Goal: Task Accomplishment & Management: Manage account settings

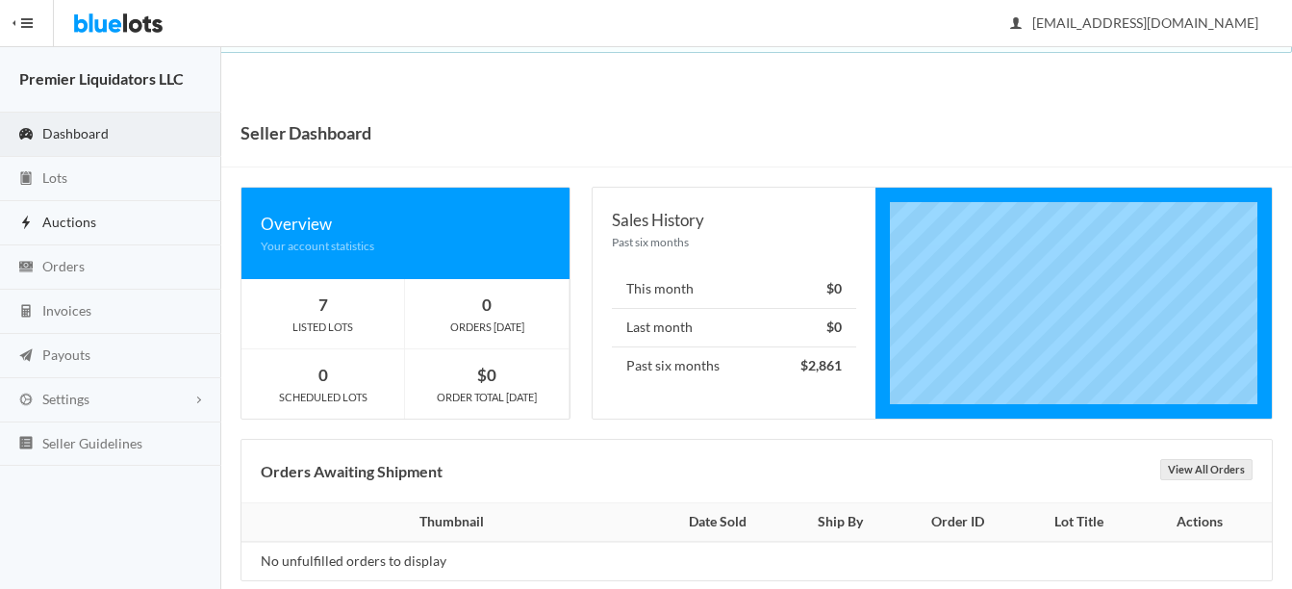
click at [65, 214] on span "Auctions" at bounding box center [69, 222] width 54 height 16
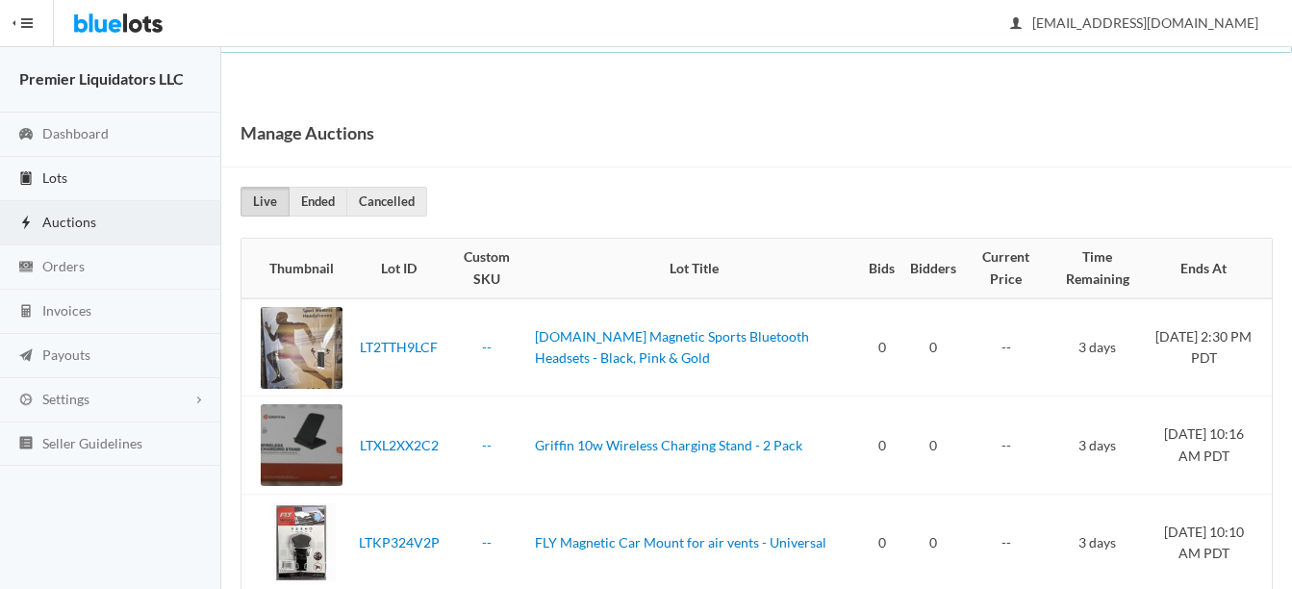
click at [69, 175] on link "Lots" at bounding box center [110, 179] width 221 height 44
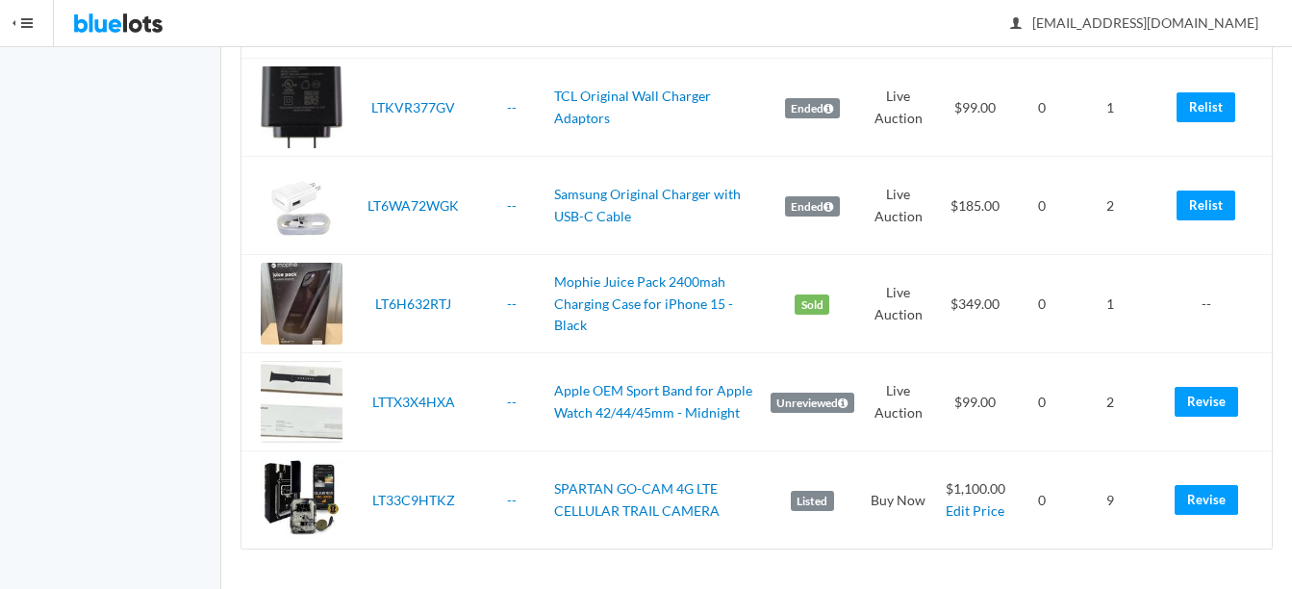
scroll to position [4714, 0]
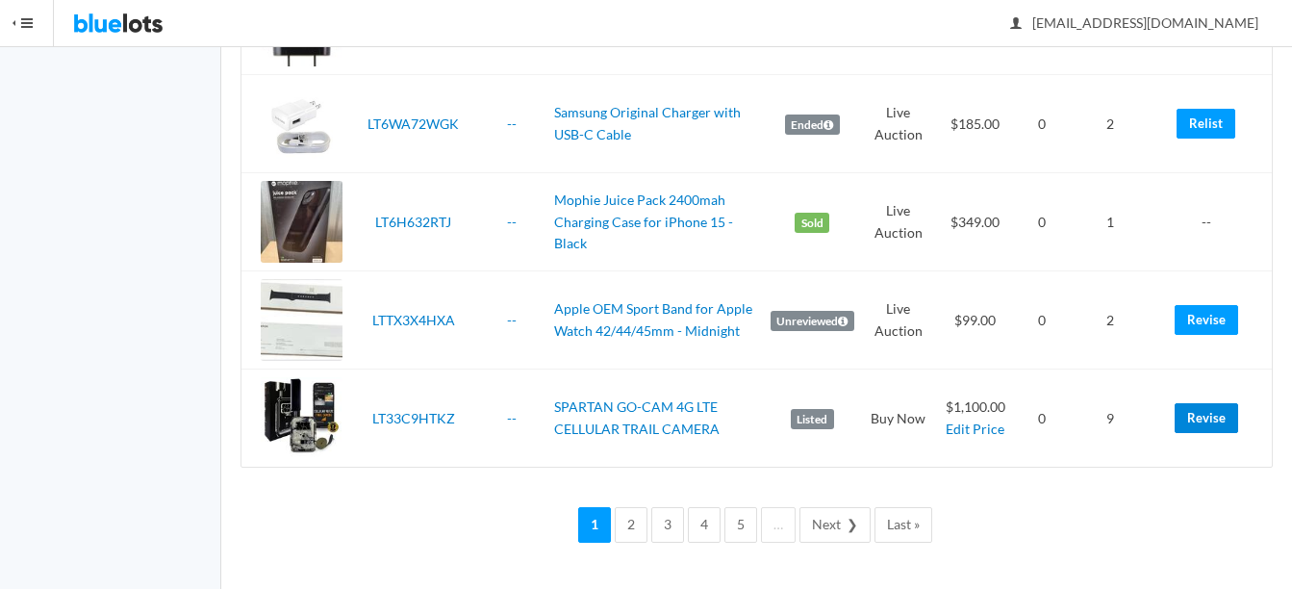
click at [1193, 411] on link "Revise" at bounding box center [1207, 418] width 64 height 30
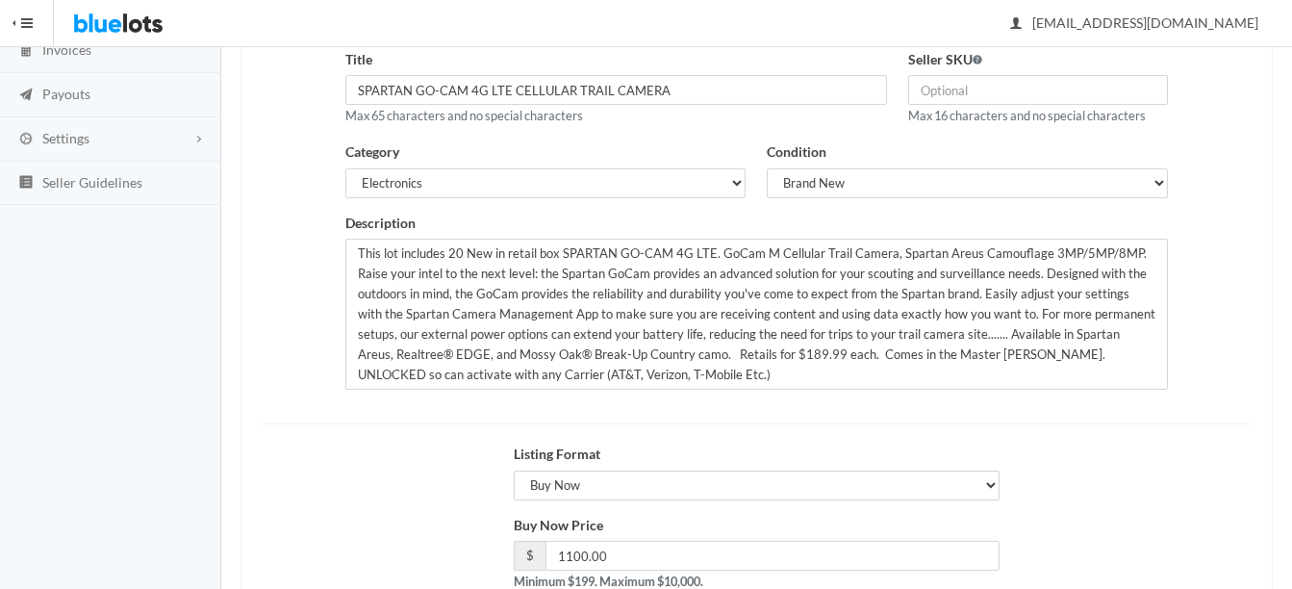
scroll to position [289, 0]
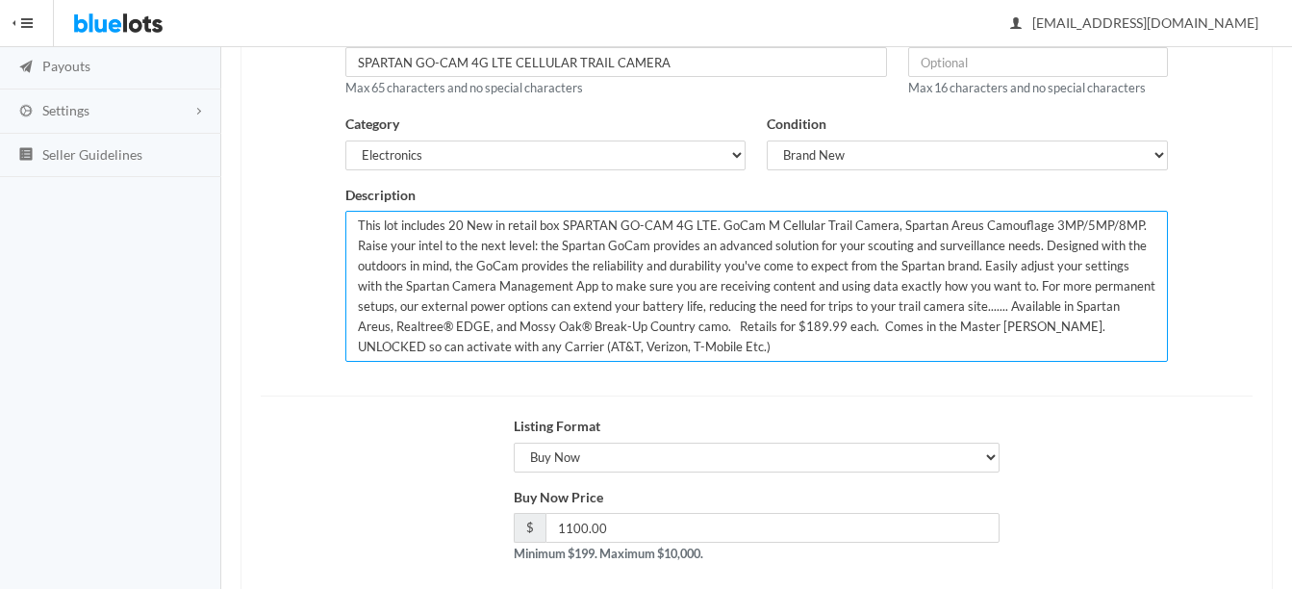
click at [461, 224] on textarea "This lot includes 20 New in retail box SPARTAN GO-CAM 4G LTE. GoCam M Cellular …" at bounding box center [756, 286] width 823 height 151
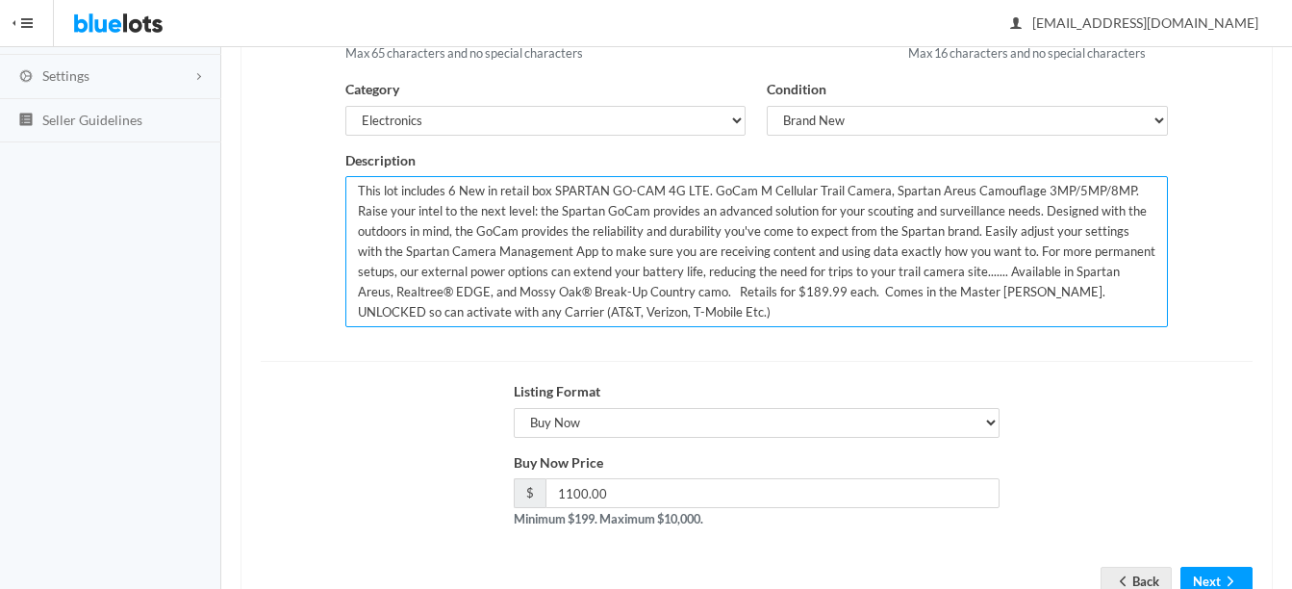
scroll to position [385, 0]
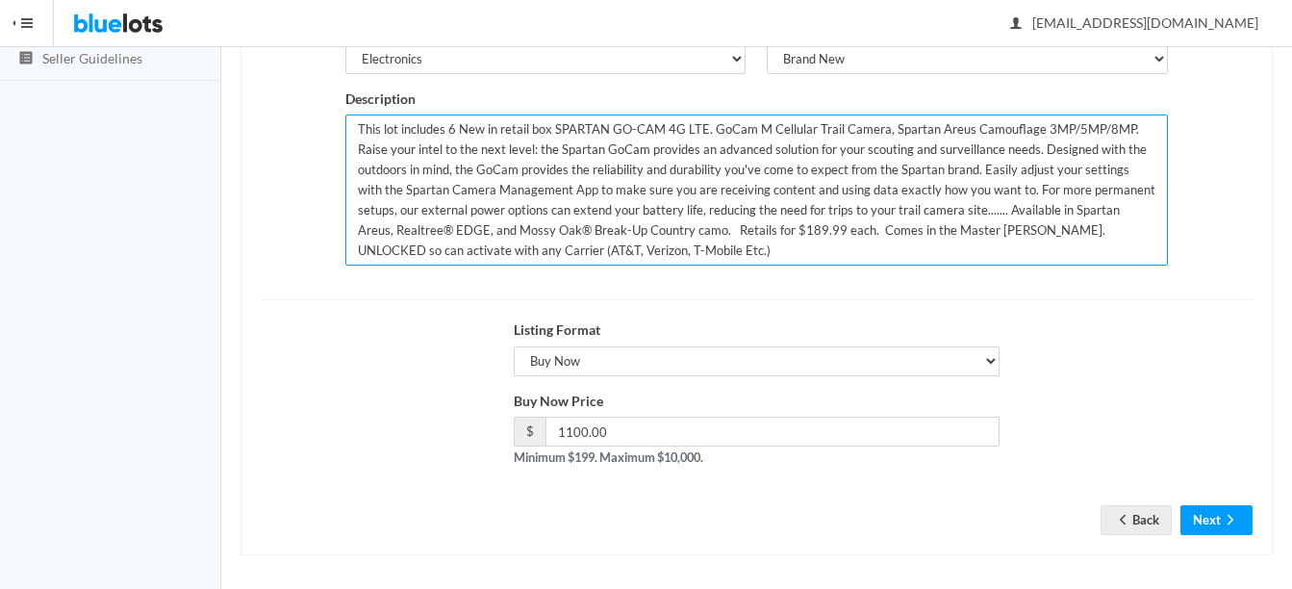
type textarea "This lot includes 6 New in retail box SPARTAN GO-CAM 4G LTE. GoCam M Cellular T…"
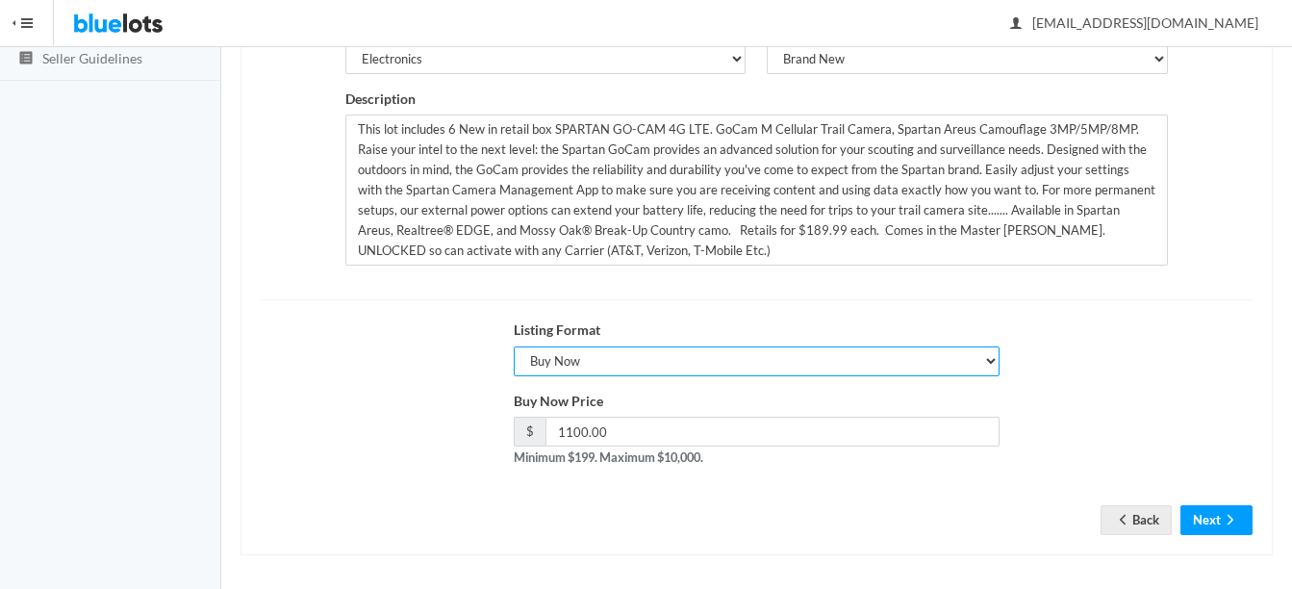
click at [676, 356] on select "Choose a listing format Auction Buy Now" at bounding box center [757, 361] width 486 height 30
select select "true"
click at [514, 346] on select "Choose a listing format Auction Buy Now" at bounding box center [757, 361] width 486 height 30
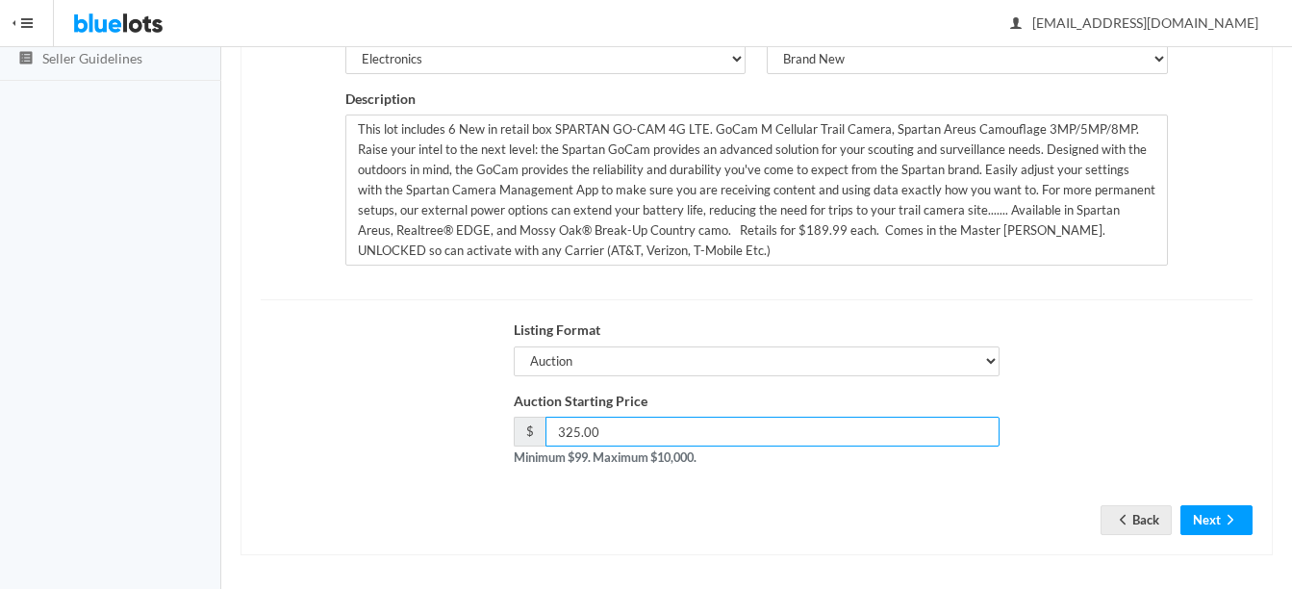
click at [697, 429] on input "325.00" at bounding box center [773, 432] width 454 height 30
type input "3"
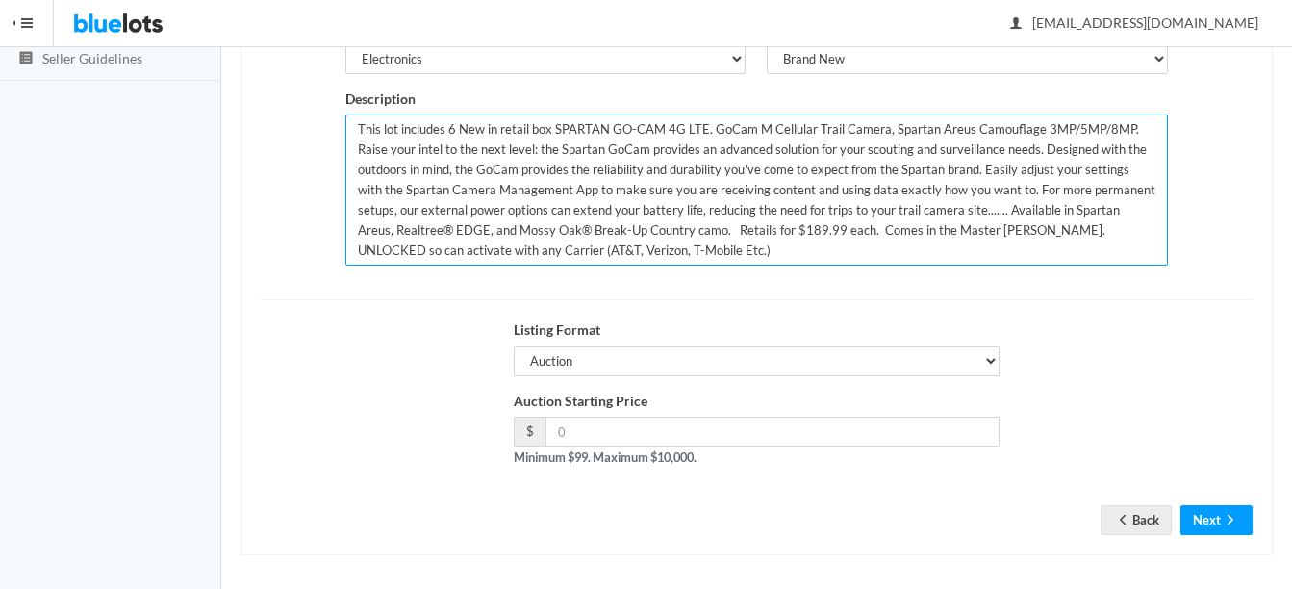
click at [455, 124] on textarea "This lot includes 20 New in retail box SPARTAN GO-CAM 4G LTE. GoCam M Cellular …" at bounding box center [756, 190] width 823 height 151
type textarea "This lot includes 4 New in retail box SPARTAN GO-CAM 4G LTE. GoCam M Cellular T…"
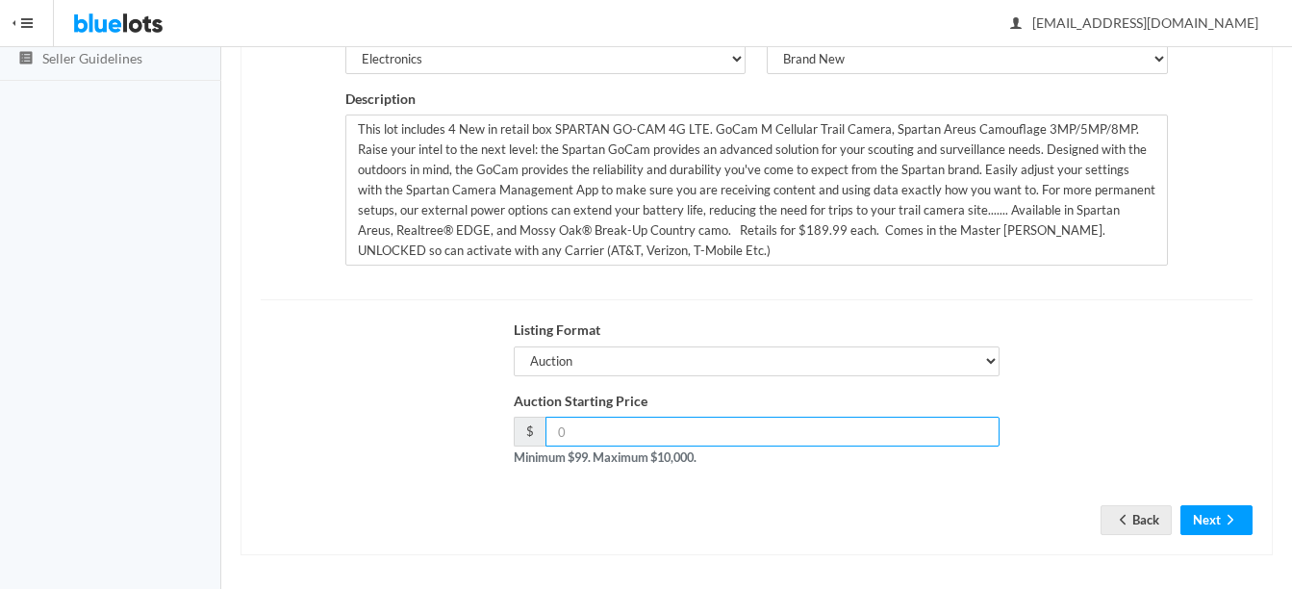
click at [596, 421] on input "number" at bounding box center [773, 432] width 454 height 30
type input "379"
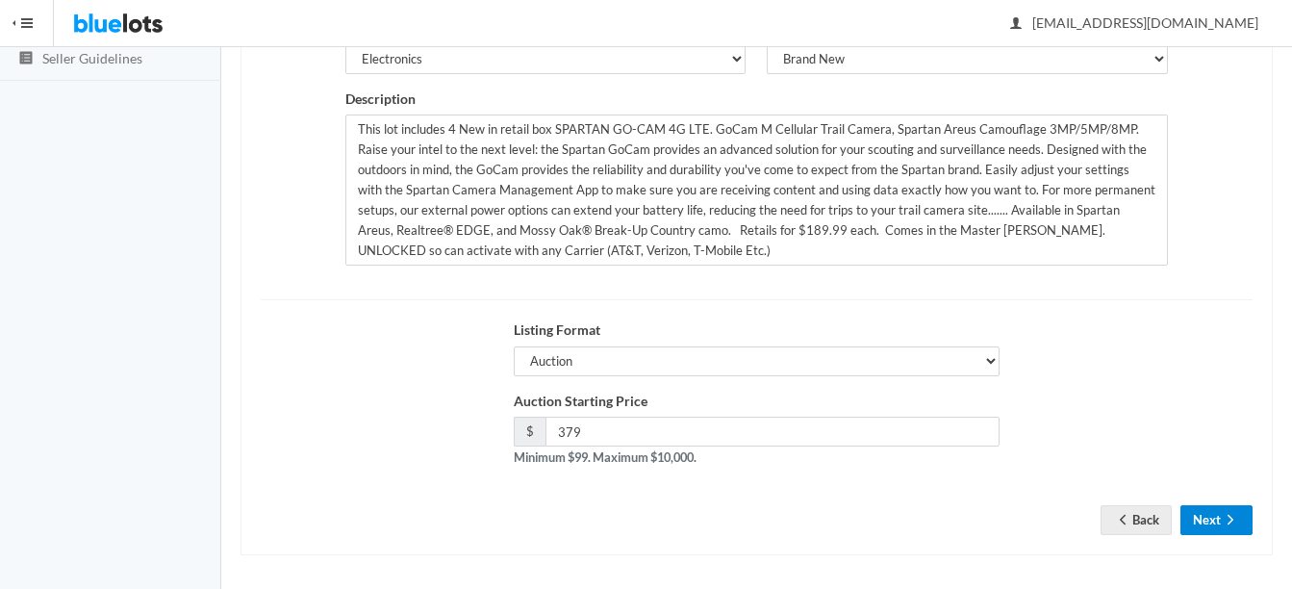
click at [1204, 515] on button "Next" at bounding box center [1217, 520] width 72 height 30
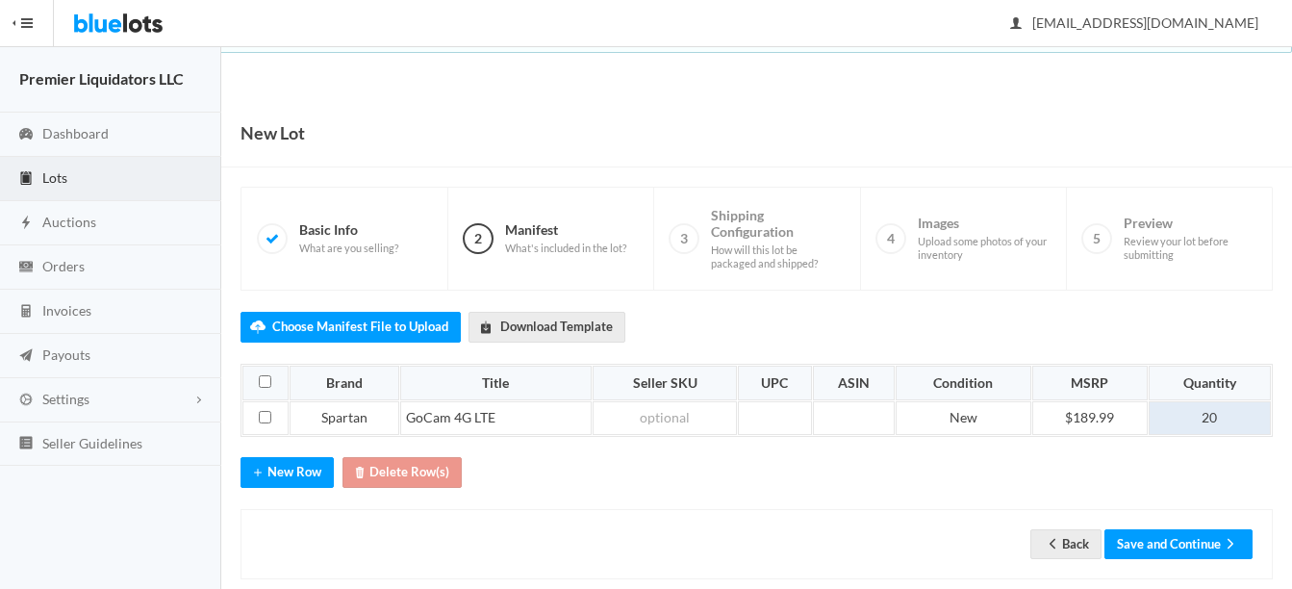
click at [1224, 422] on td "20" at bounding box center [1210, 418] width 122 height 35
click at [1171, 531] on button "Save and Continue" at bounding box center [1179, 544] width 148 height 30
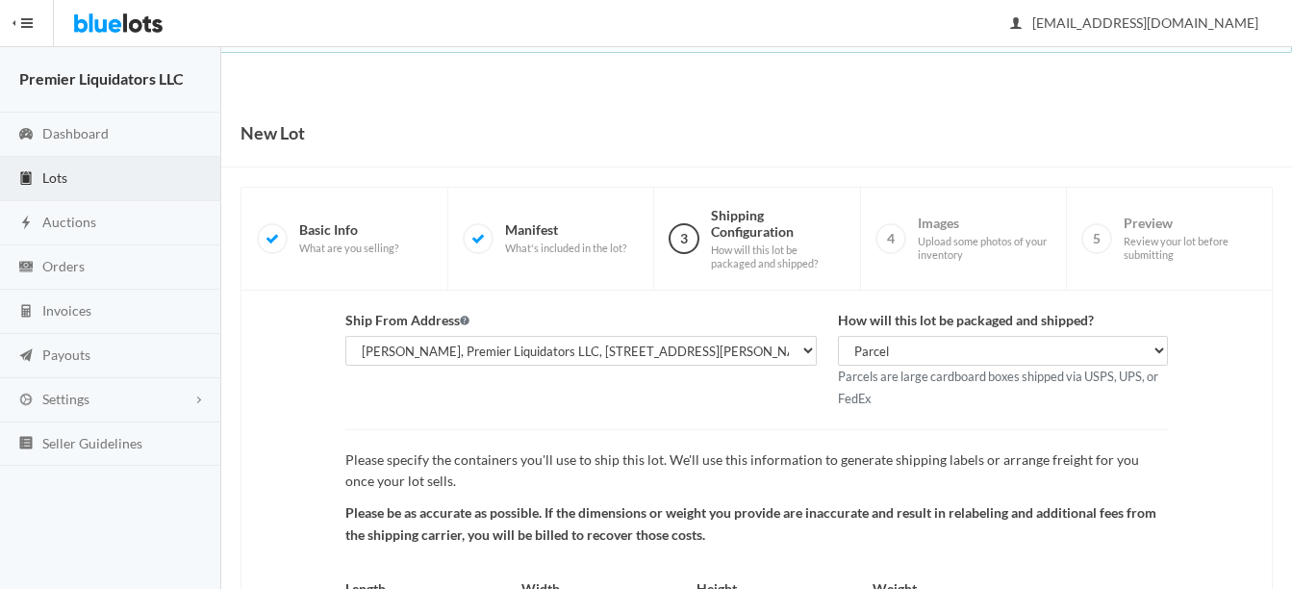
scroll to position [201, 0]
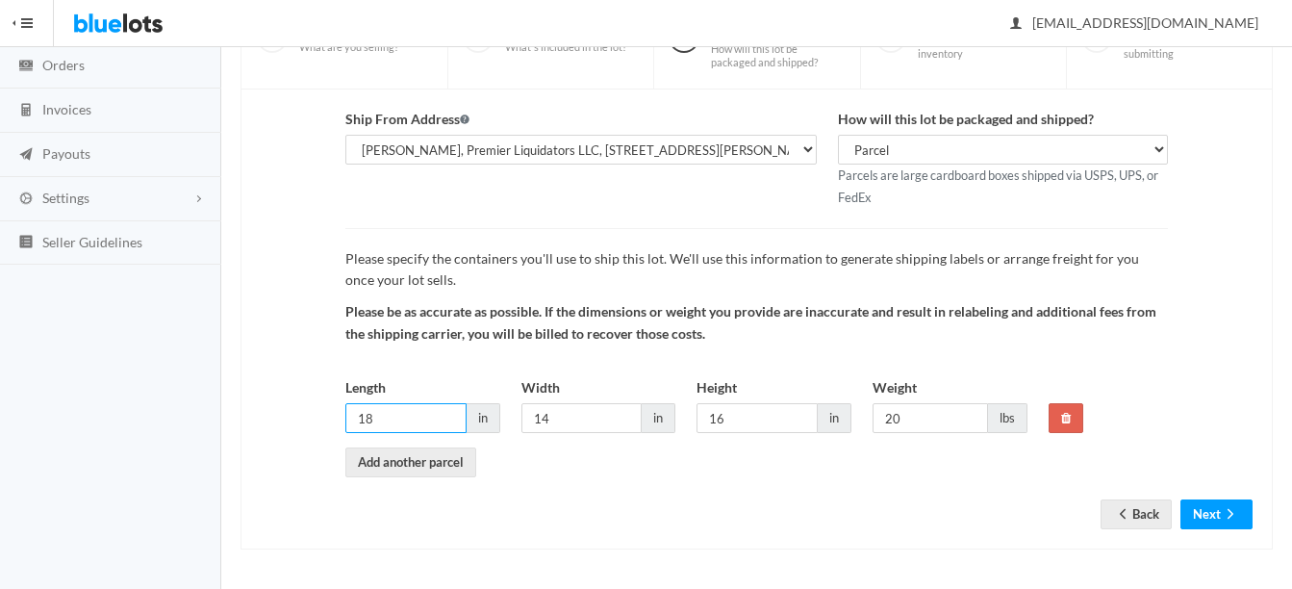
click at [445, 417] on input "18" at bounding box center [405, 418] width 121 height 30
type input "1"
type input "14"
type input "12"
type input "10"
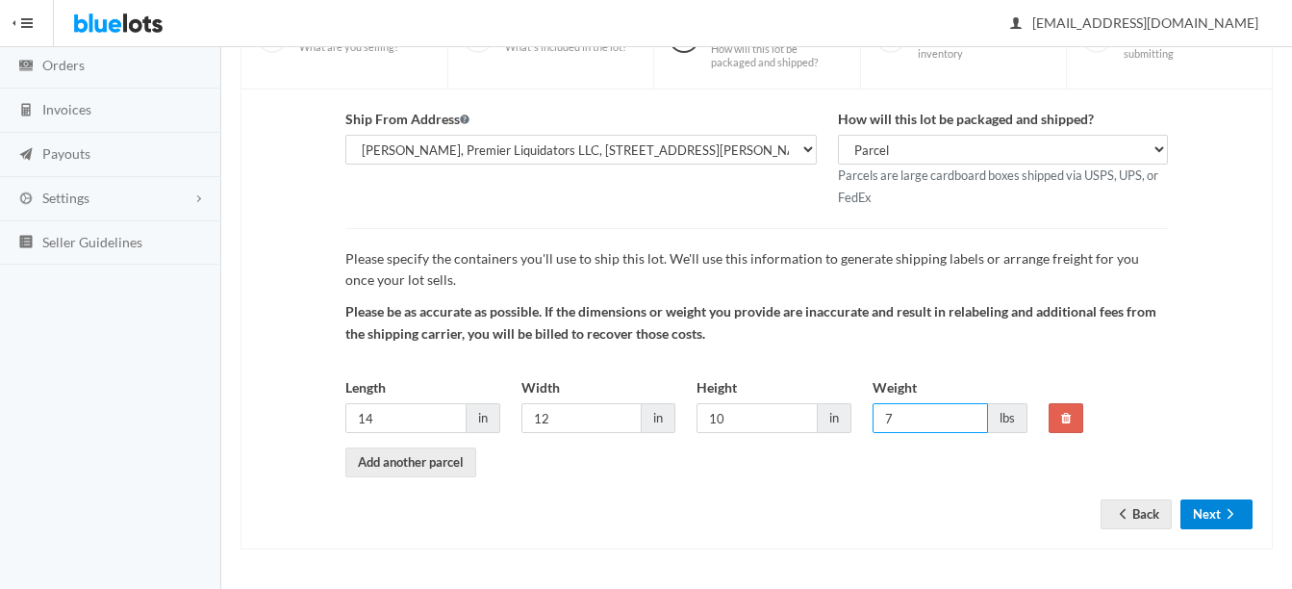
type input "7"
click at [1224, 508] on icon "arrow forward" at bounding box center [1230, 513] width 19 height 15
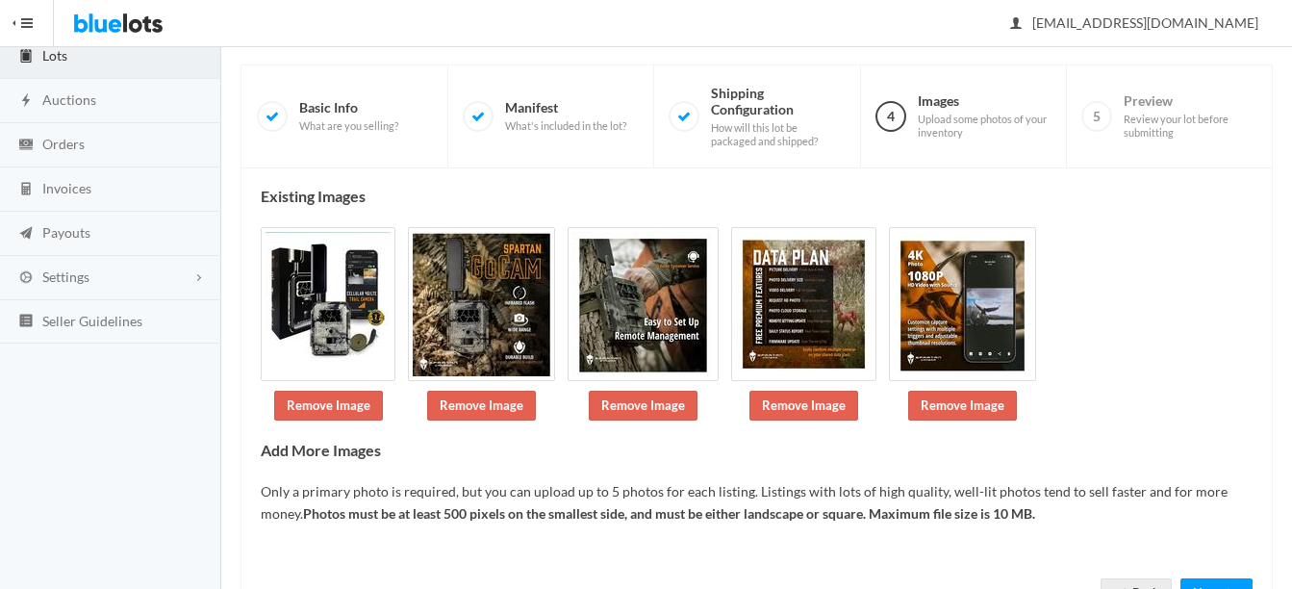
scroll to position [202, 0]
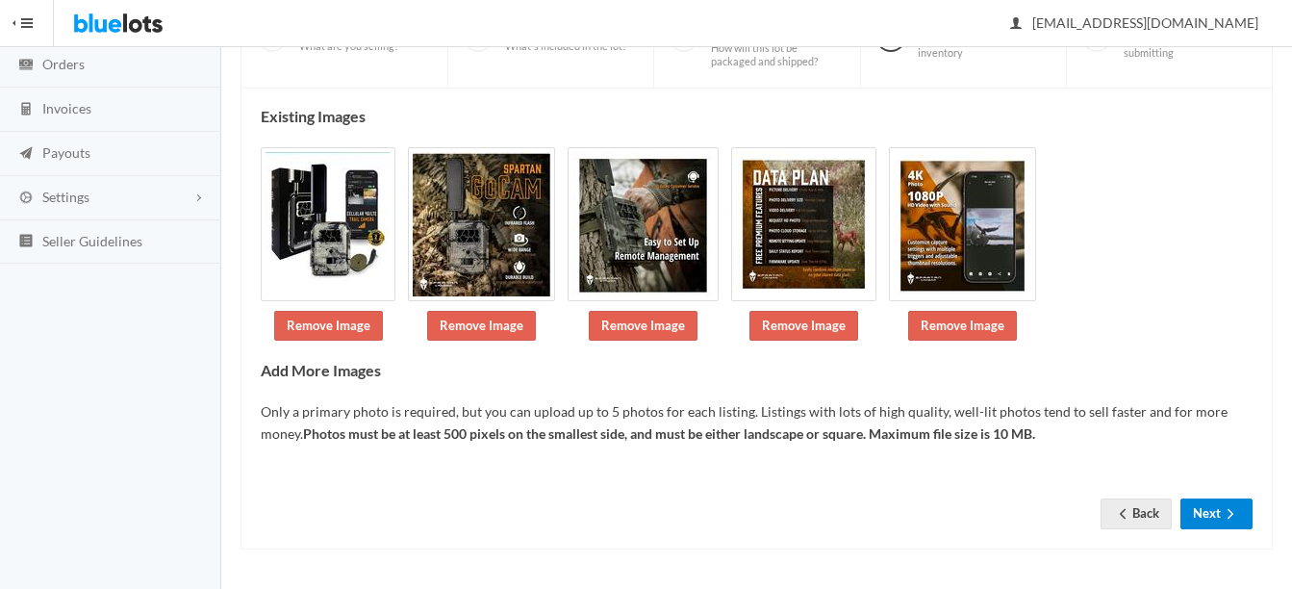
click at [1226, 505] on button "Next" at bounding box center [1217, 513] width 72 height 30
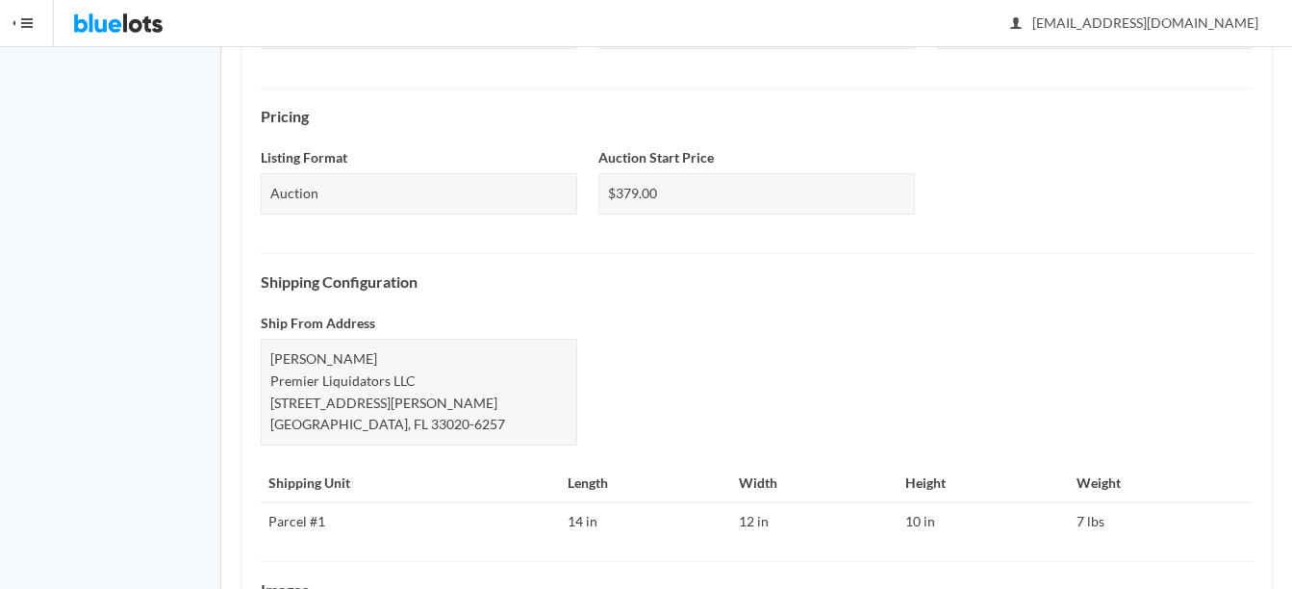
scroll to position [958, 0]
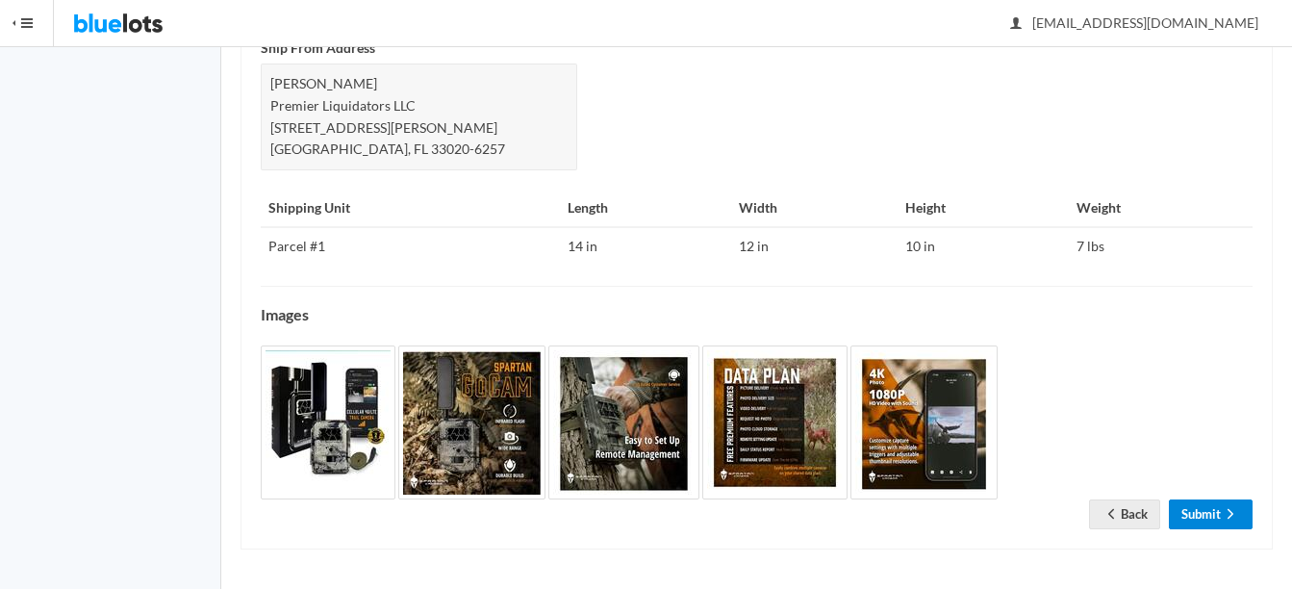
click at [1225, 510] on icon "arrow forward" at bounding box center [1230, 513] width 19 height 15
